Goal: Transaction & Acquisition: Purchase product/service

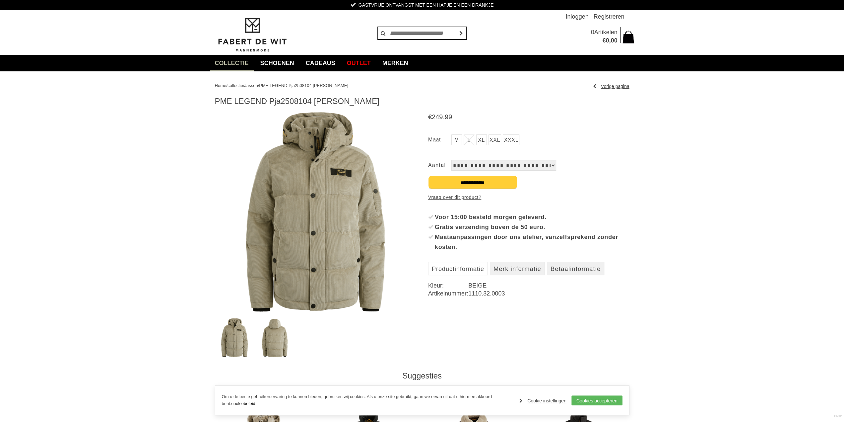
click at [314, 212] on img at bounding box center [315, 211] width 201 height 201
click at [321, 154] on img at bounding box center [315, 211] width 201 height 201
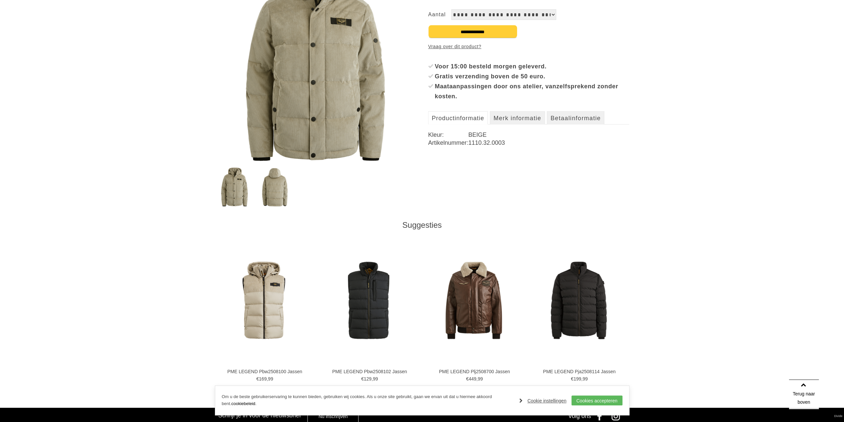
scroll to position [66, 0]
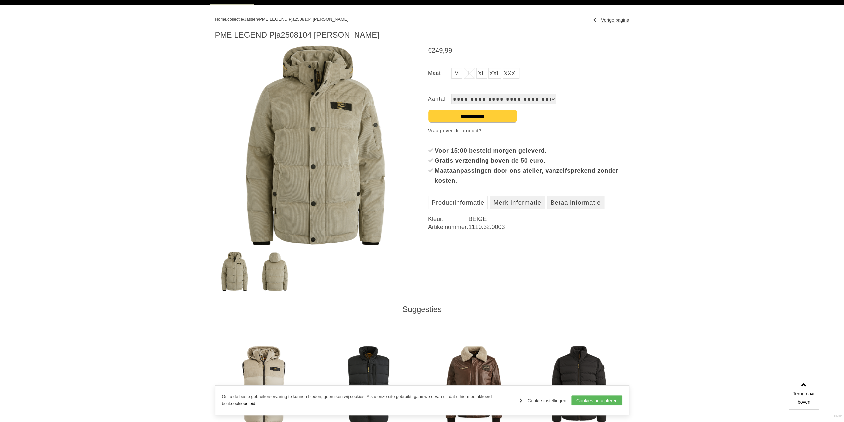
click at [271, 268] on img at bounding box center [275, 270] width 38 height 39
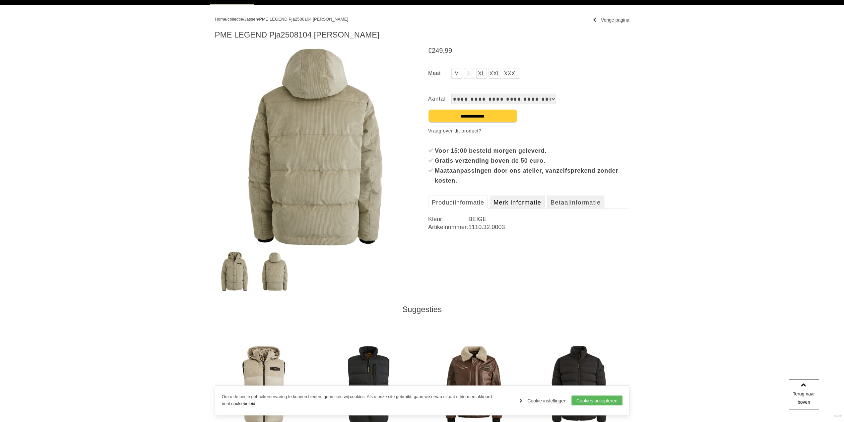
click at [510, 202] on link "Merk informatie" at bounding box center [517, 201] width 55 height 13
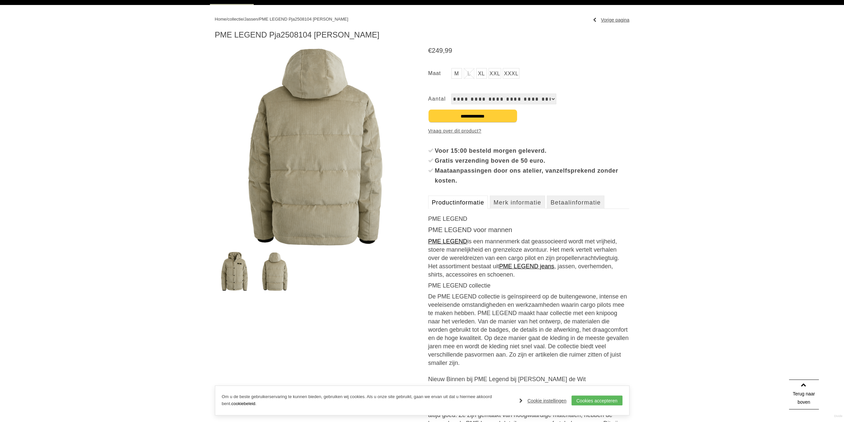
click at [442, 199] on link "Productinformatie" at bounding box center [458, 201] width 60 height 13
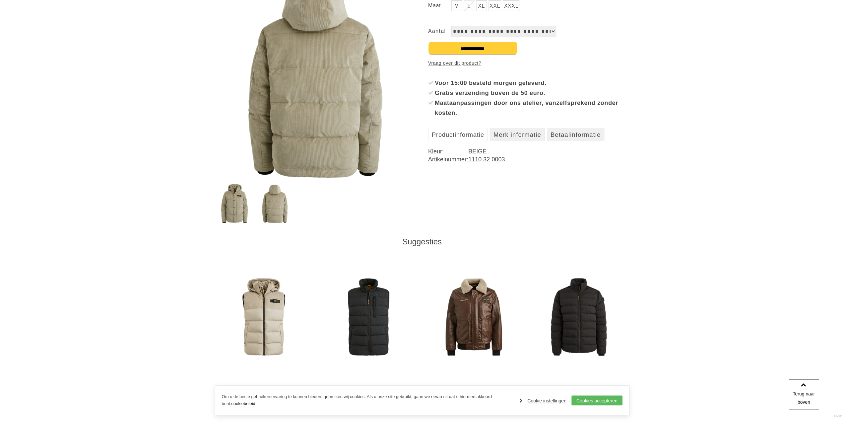
scroll to position [133, 0]
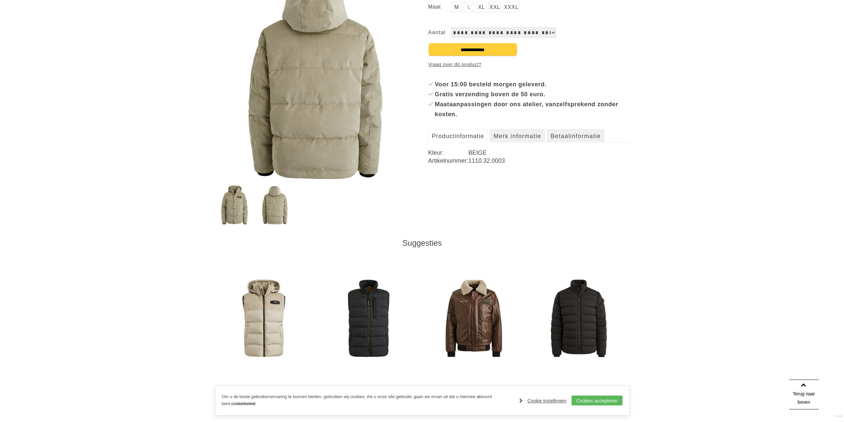
click at [308, 170] on img at bounding box center [315, 78] width 201 height 201
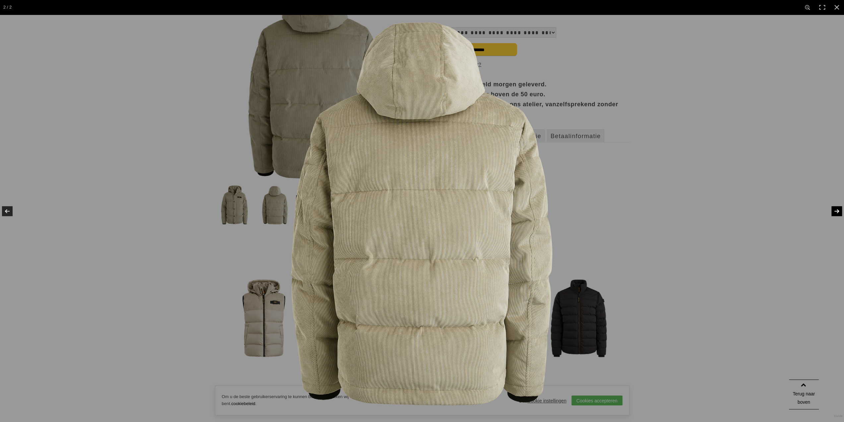
click at [837, 211] on link at bounding box center [832, 210] width 23 height 33
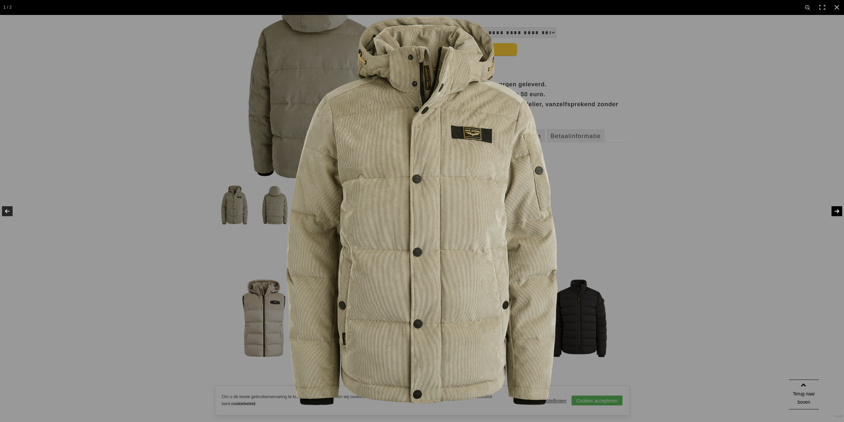
click at [837, 211] on link at bounding box center [832, 210] width 23 height 33
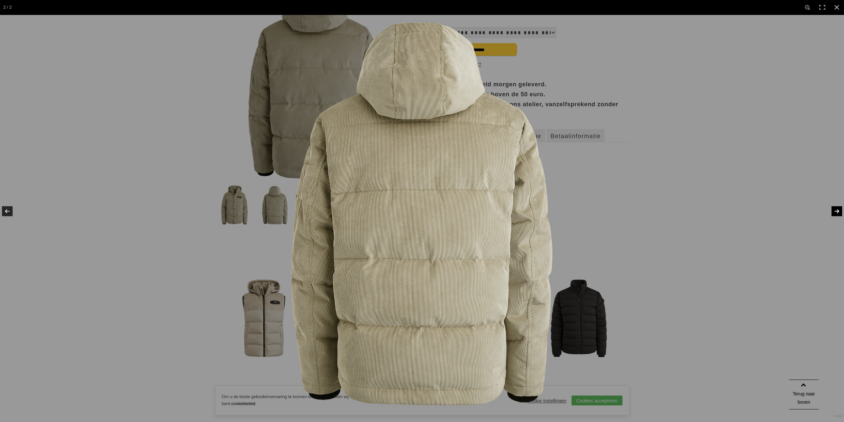
click at [837, 211] on link at bounding box center [832, 210] width 23 height 33
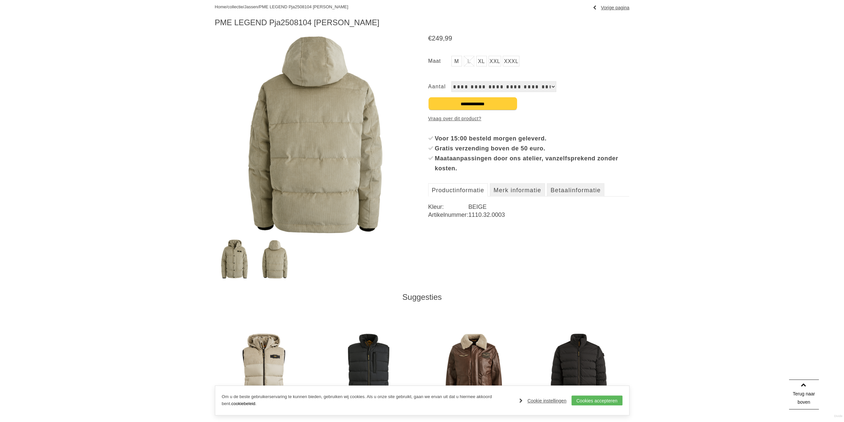
scroll to position [0, 0]
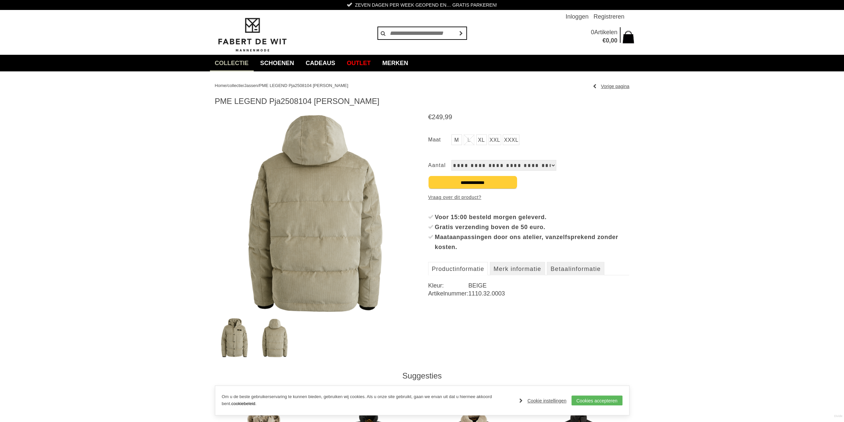
click at [238, 337] on img at bounding box center [234, 337] width 38 height 39
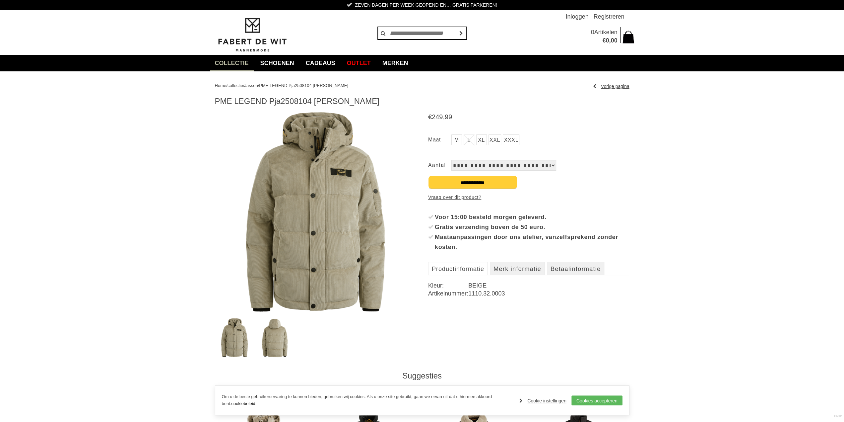
click at [285, 144] on img at bounding box center [315, 211] width 201 height 201
